Goal: Task Accomplishment & Management: Manage account settings

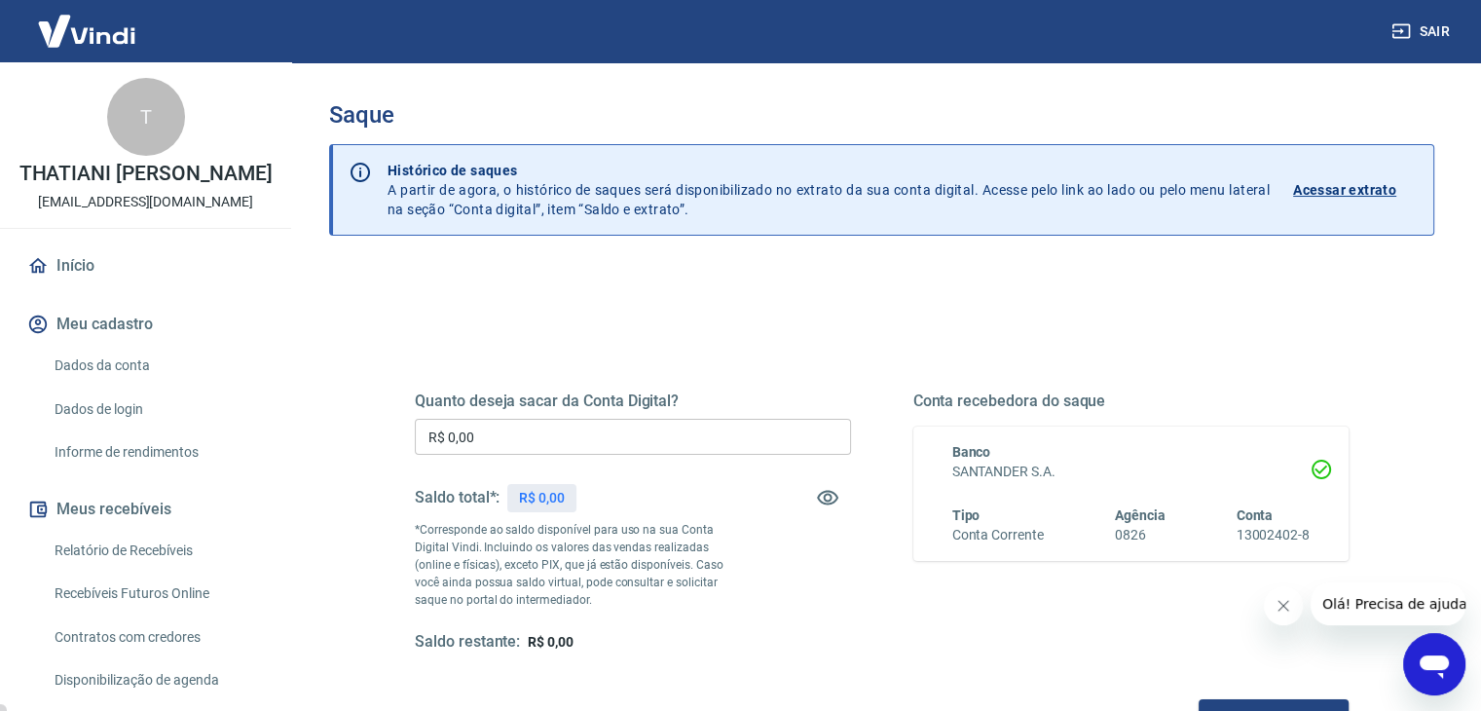
click at [557, 414] on div "Quanto deseja sacar da Conta Digital? R$ 0,00 ​ Saldo total*: R$ 0,00 *Correspo…" at bounding box center [633, 521] width 436 height 261
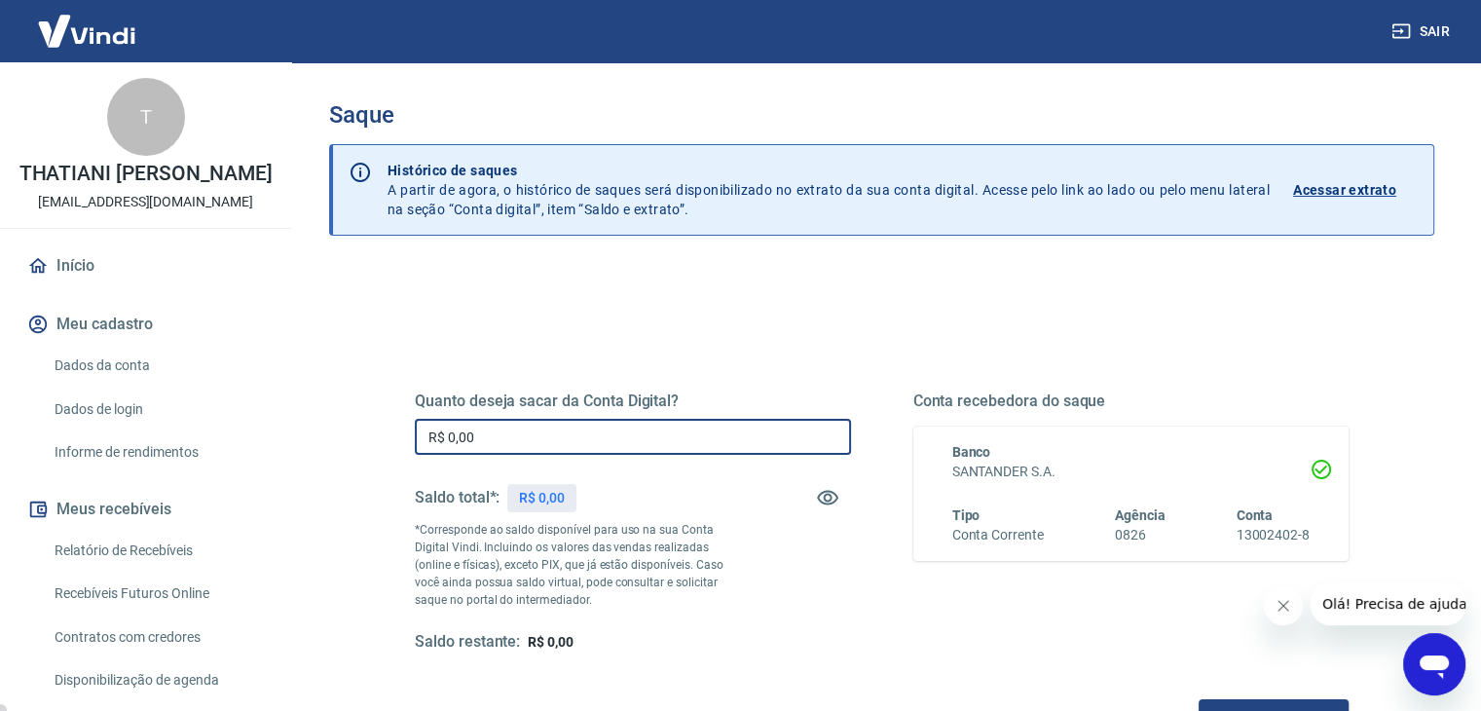
click at [554, 433] on input "R$ 0,00" at bounding box center [633, 437] width 436 height 36
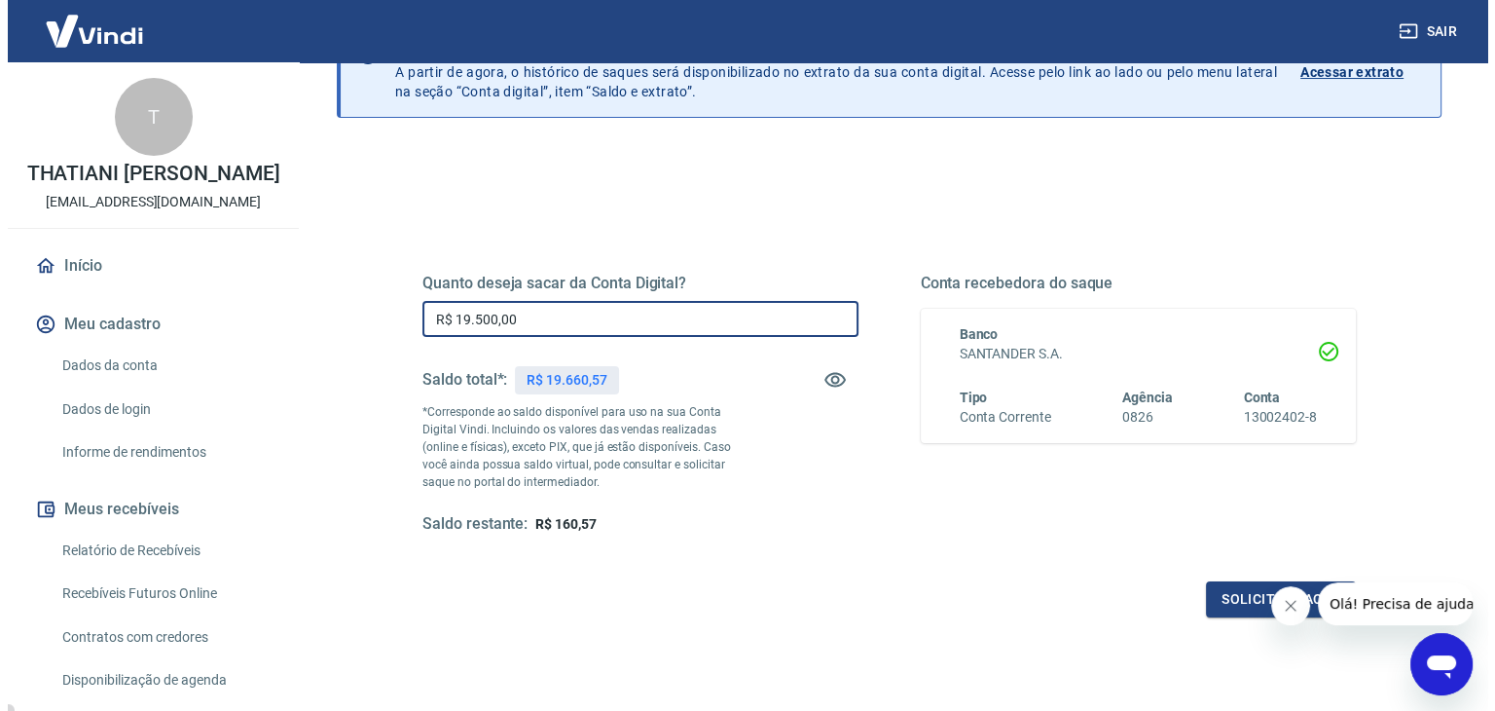
scroll to position [251, 0]
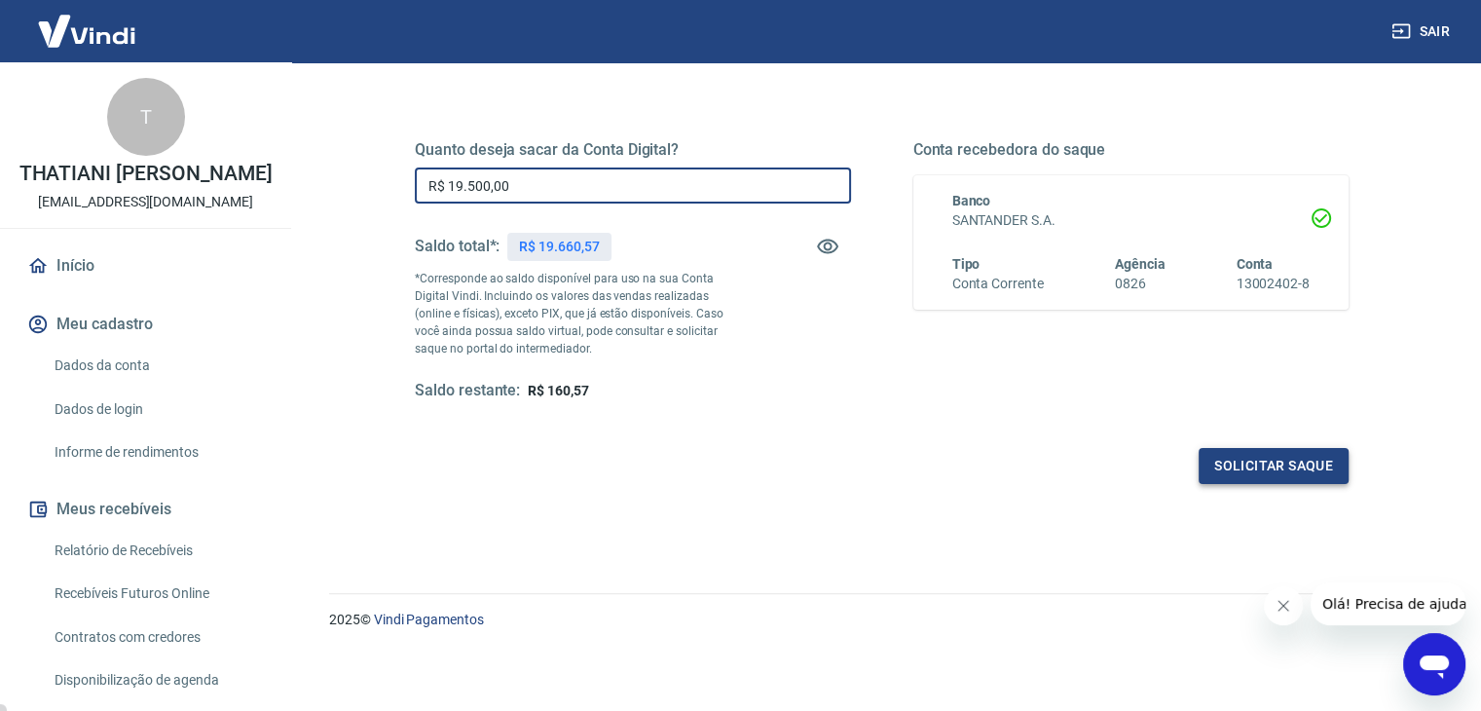
type input "R$ 19.500,00"
click at [1304, 456] on button "Solicitar saque" at bounding box center [1273, 466] width 150 height 36
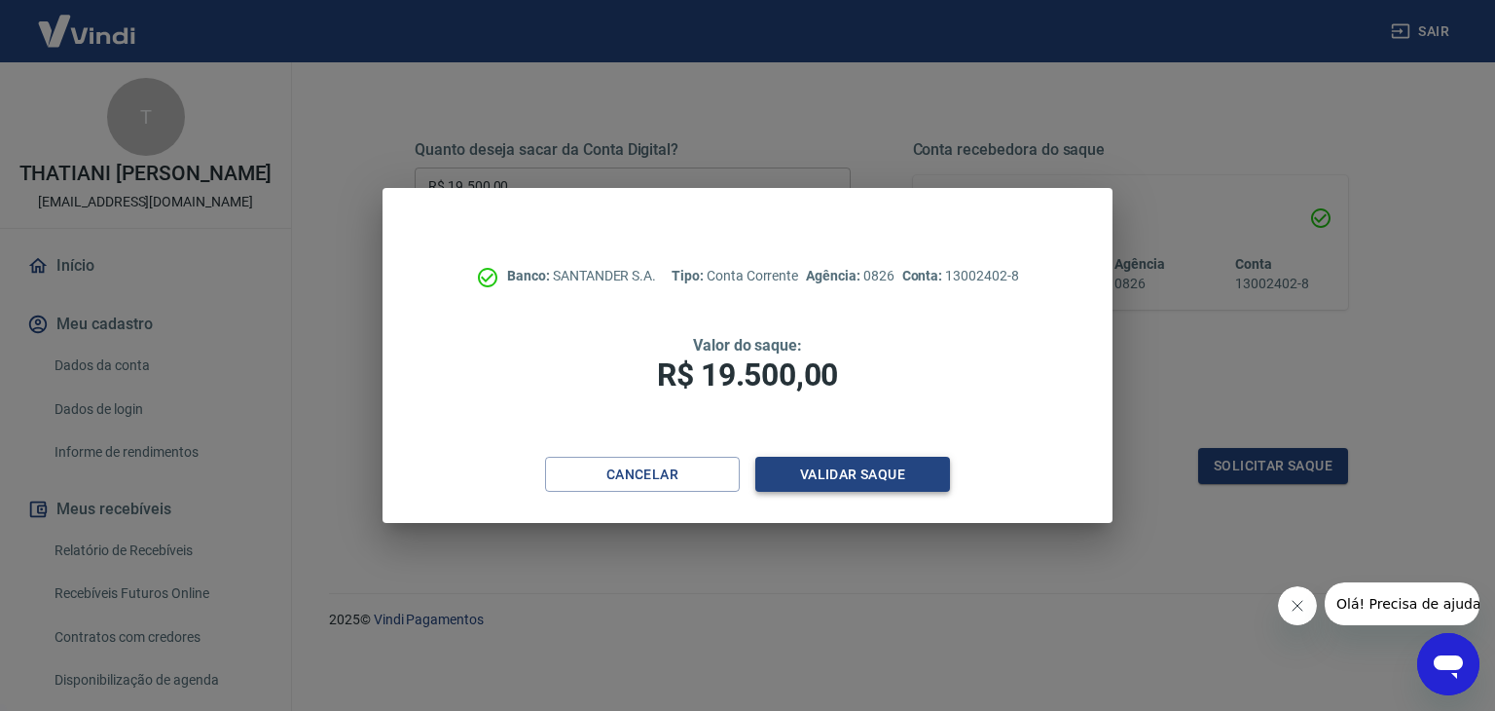
click at [873, 468] on button "Validar saque" at bounding box center [852, 475] width 195 height 36
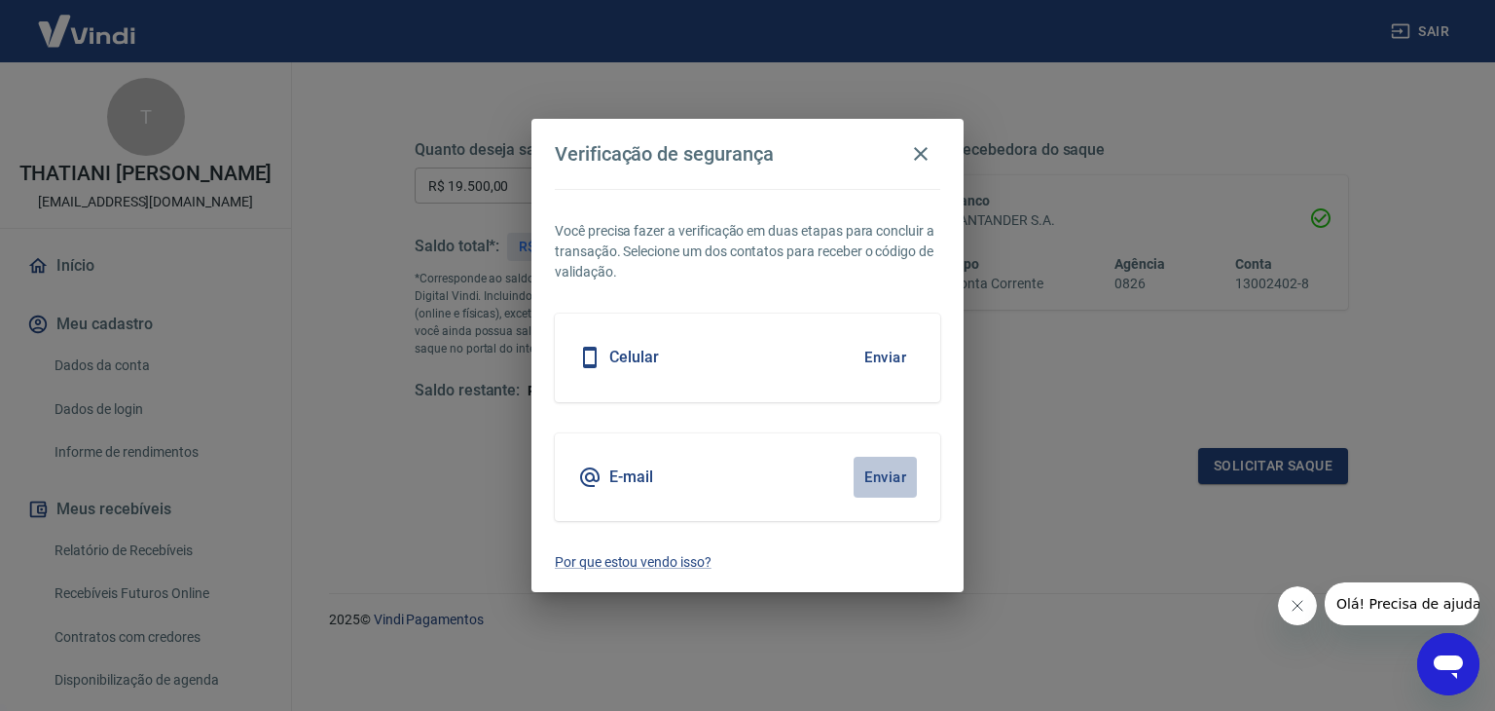
click at [907, 472] on button "Enviar" at bounding box center [885, 477] width 63 height 41
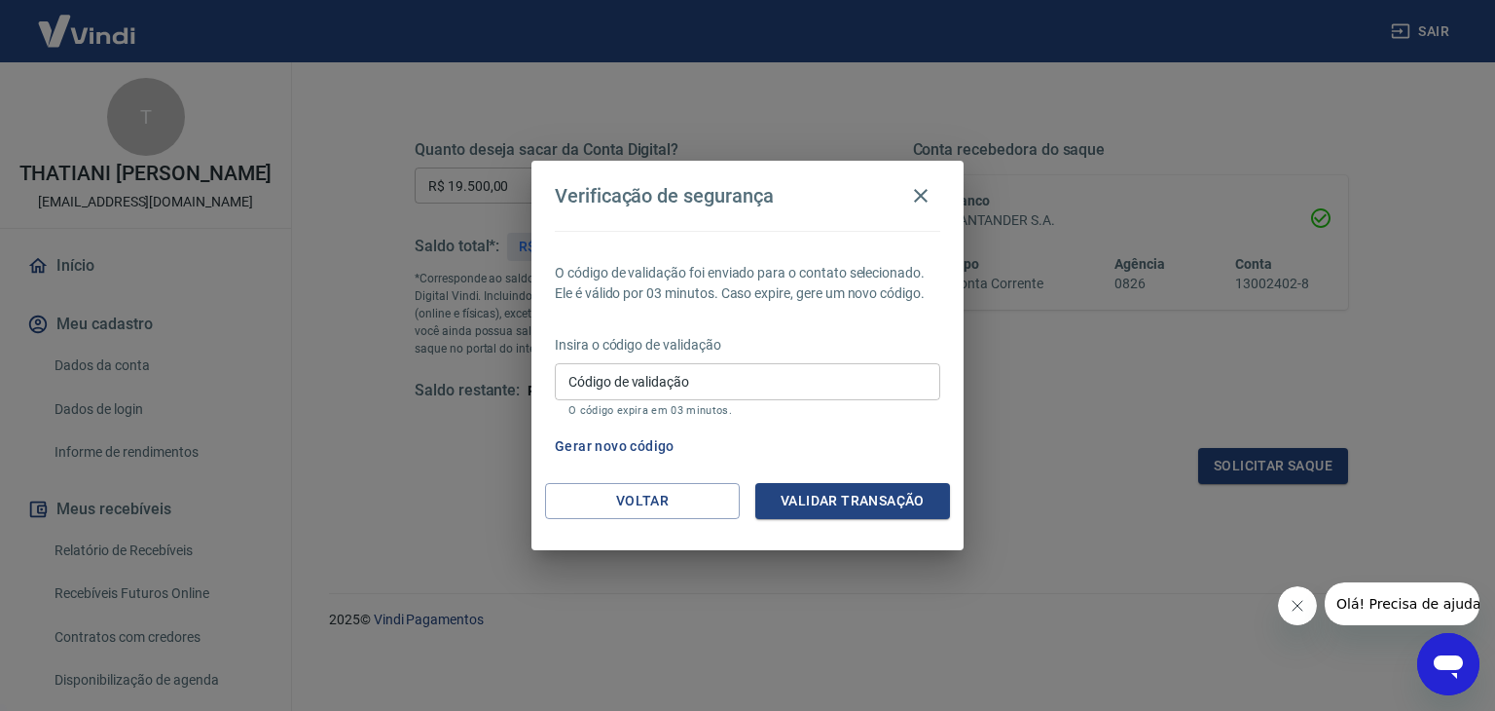
click at [696, 391] on input "Código de validação" at bounding box center [748, 381] width 386 height 36
type input "278441"
click at [790, 496] on button "Validar transação" at bounding box center [852, 501] width 195 height 36
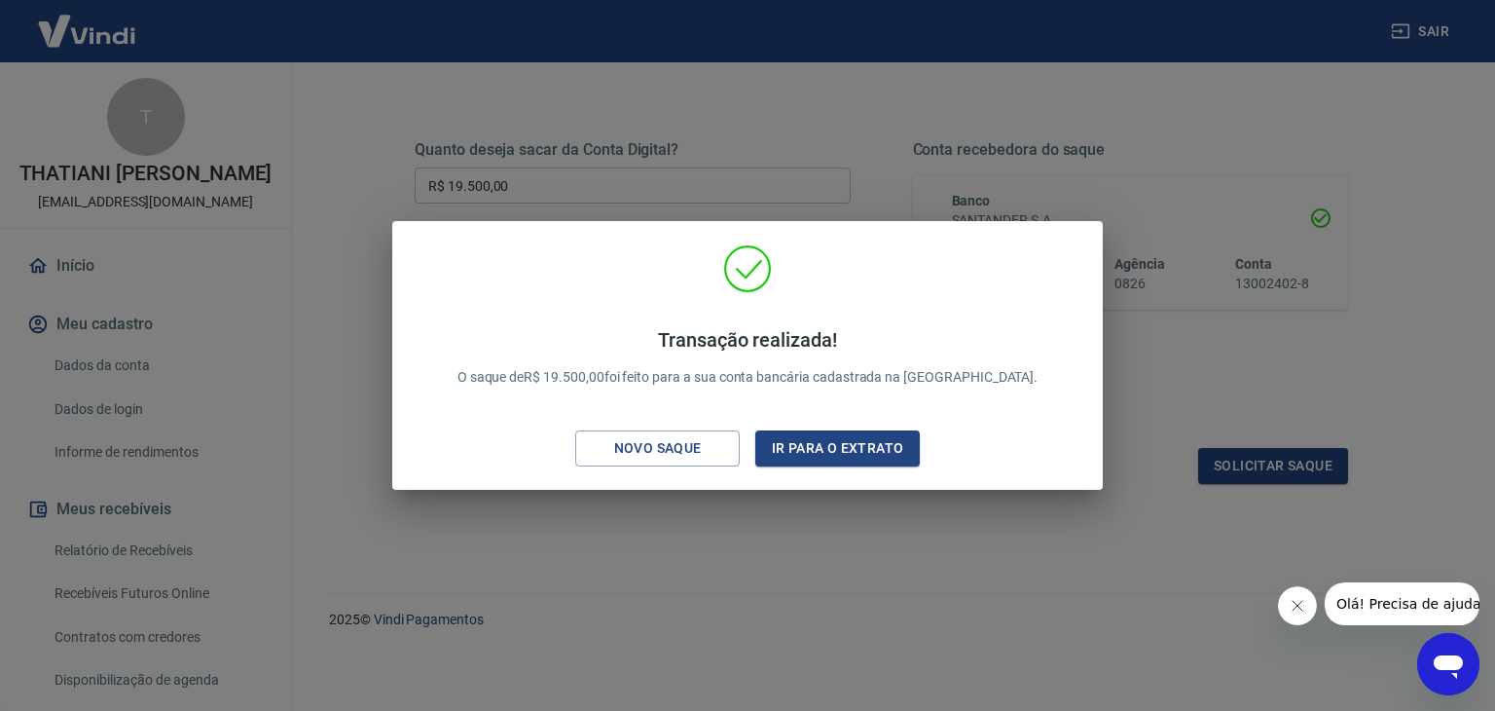
click at [798, 116] on div "Transação realizada! O saque de R$ 19.500,00 foi feito para a sua conta bancári…" at bounding box center [747, 355] width 1495 height 711
